Goal: Task Accomplishment & Management: Manage account settings

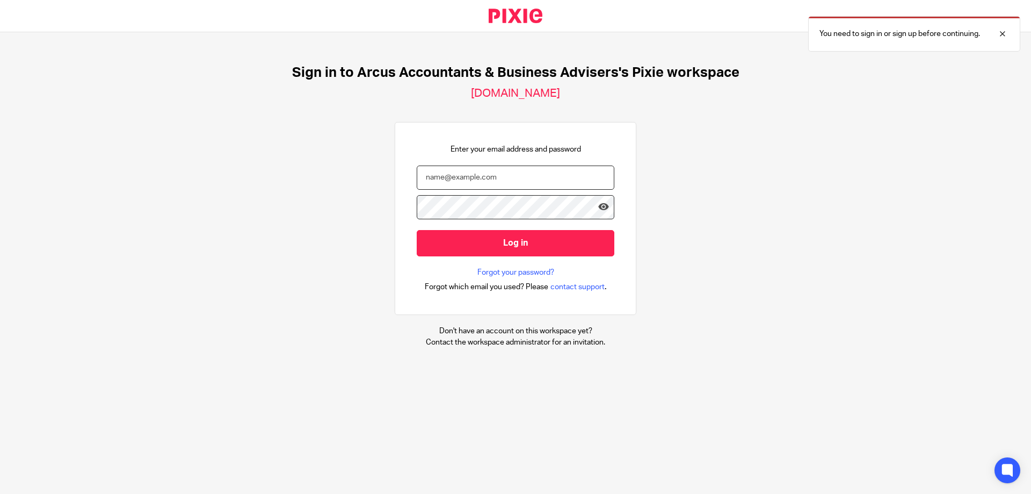
click at [452, 175] on input "email" at bounding box center [516, 177] width 198 height 24
type input "gill@wearearcus.co.uk"
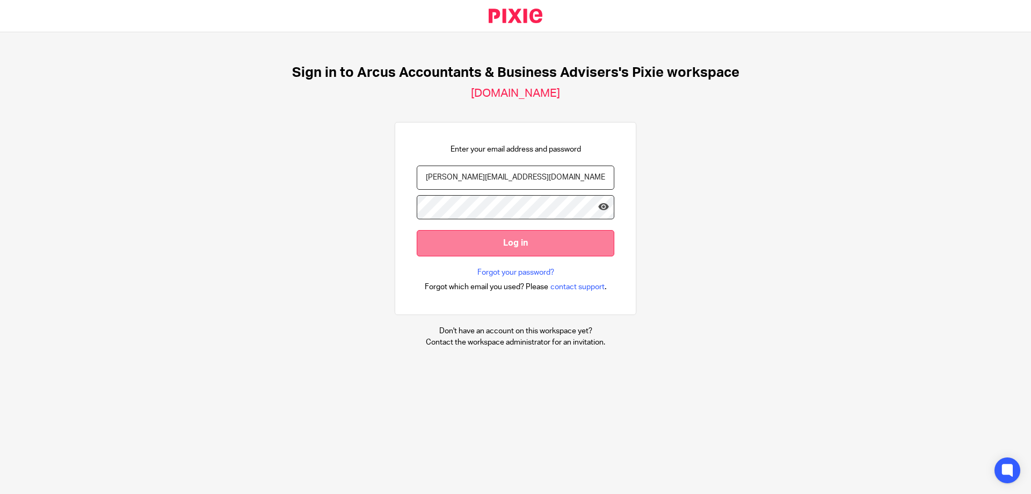
click at [485, 248] on input "Log in" at bounding box center [516, 243] width 198 height 26
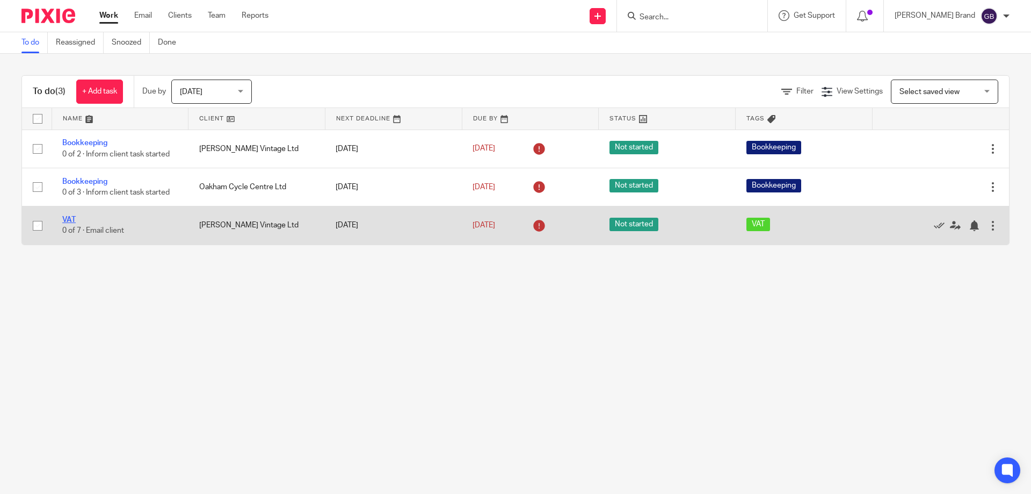
click at [68, 218] on link "VAT" at bounding box center [68, 220] width 13 height 8
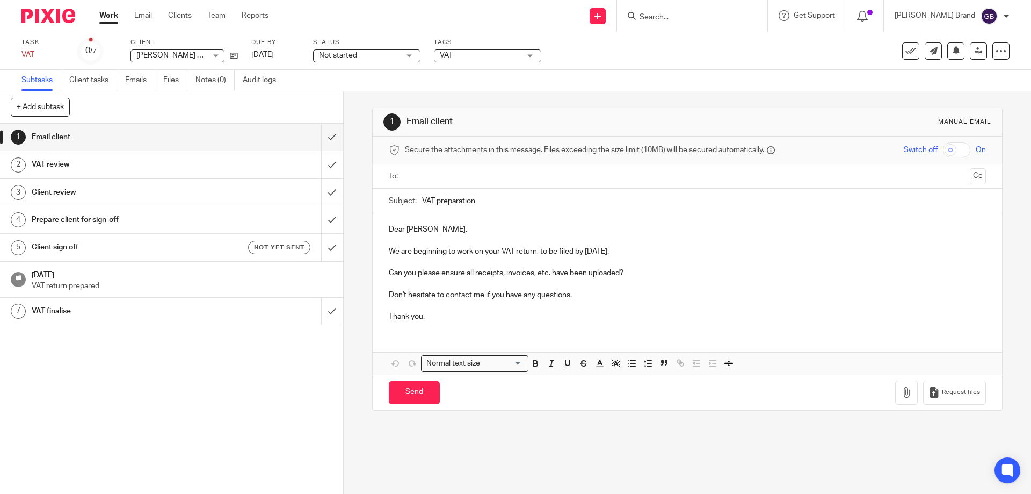
click at [91, 40] on circle at bounding box center [90, 51] width 23 height 23
click at [276, 54] on link "25 Aug 2025" at bounding box center [275, 54] width 48 height 11
click at [439, 54] on div "Not started Not started" at bounding box center [393, 54] width 107 height 13
click at [996, 54] on icon at bounding box center [1001, 51] width 11 height 11
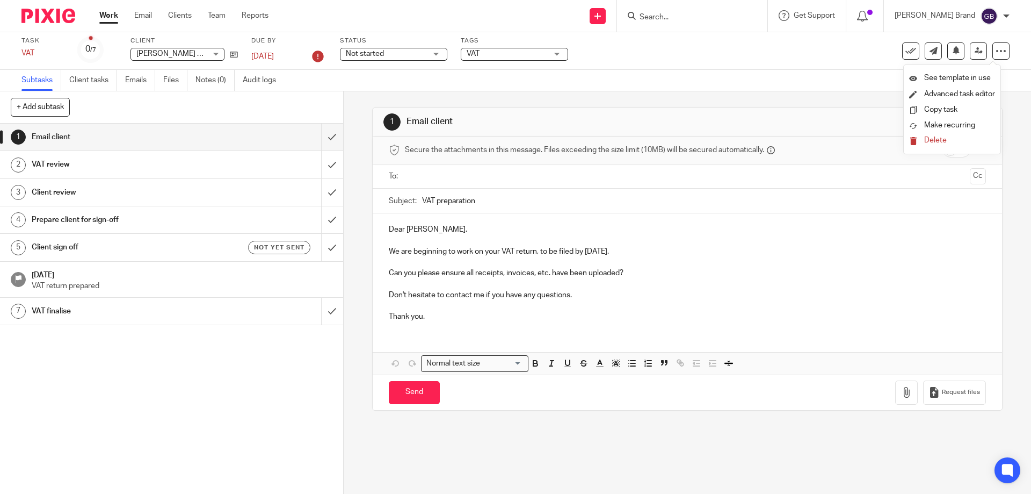
click at [934, 142] on span "Delete" at bounding box center [935, 140] width 23 height 8
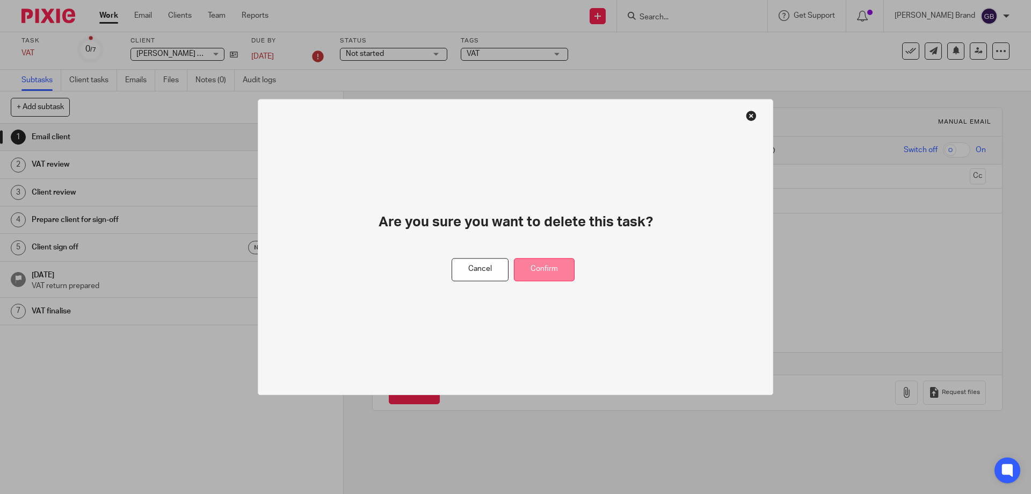
click at [542, 273] on button "Confirm" at bounding box center [544, 269] width 61 height 23
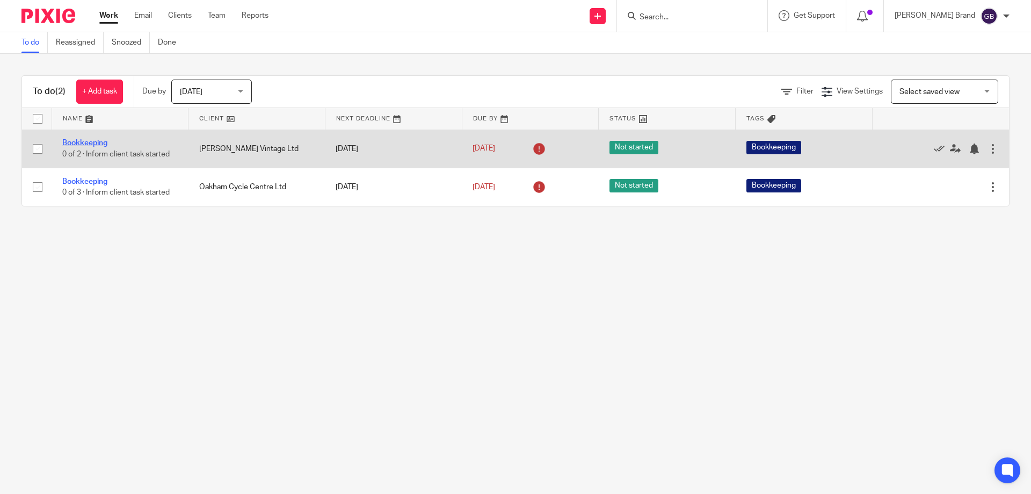
click at [83, 143] on link "Bookkeeping" at bounding box center [84, 143] width 45 height 8
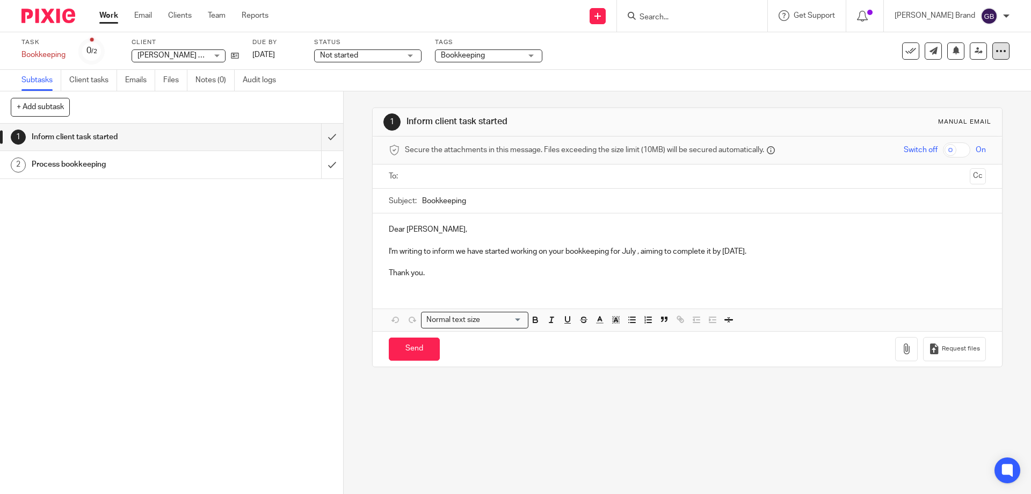
click at [998, 51] on div at bounding box center [1000, 50] width 17 height 17
click at [942, 143] on span "Delete" at bounding box center [935, 140] width 23 height 8
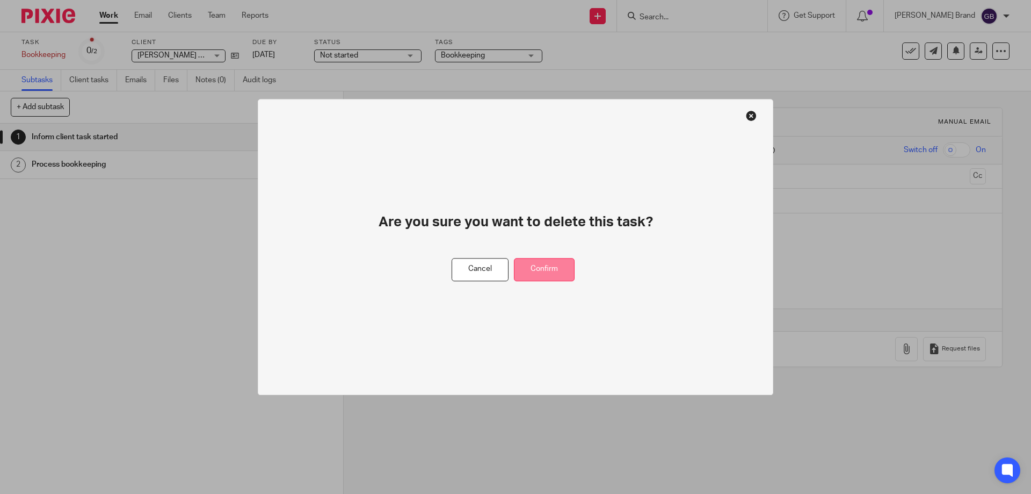
click at [564, 278] on button "Confirm" at bounding box center [544, 269] width 61 height 23
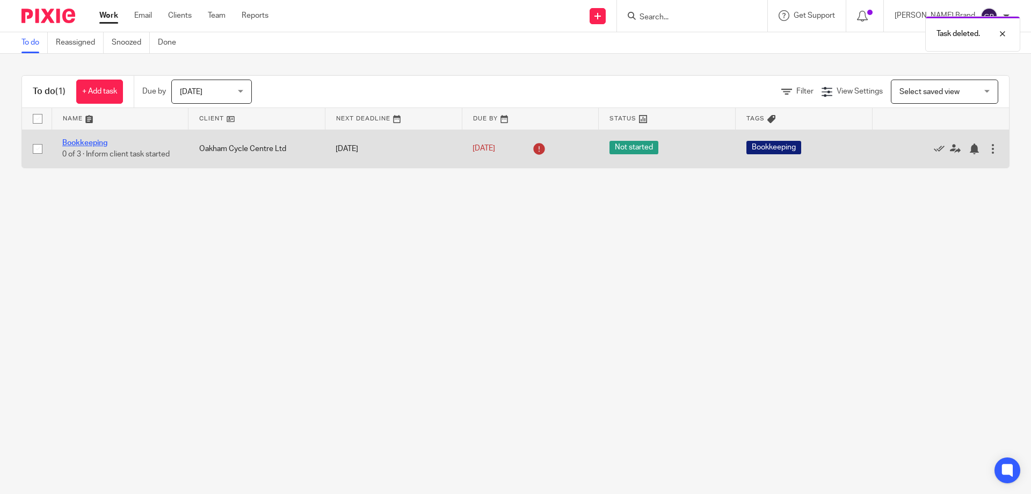
click at [89, 142] on link "Bookkeeping" at bounding box center [84, 143] width 45 height 8
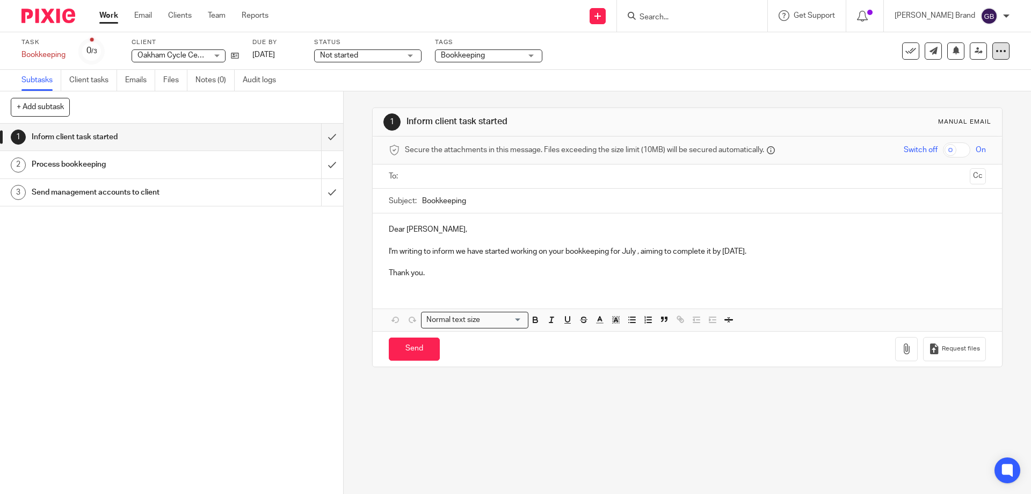
click at [996, 47] on icon at bounding box center [1001, 51] width 11 height 11
click at [943, 140] on span "Delete" at bounding box center [935, 140] width 23 height 8
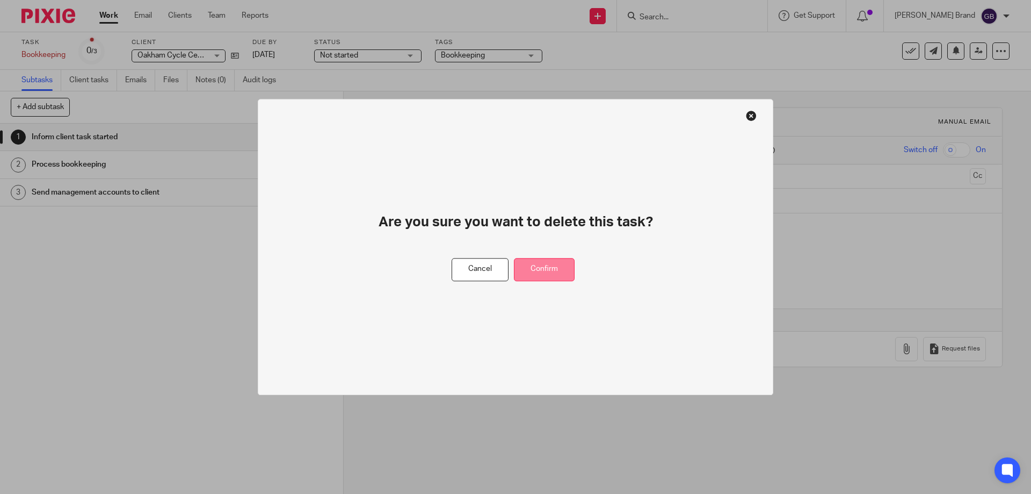
click at [546, 275] on button "Confirm" at bounding box center [544, 269] width 61 height 23
